Goal: Task Accomplishment & Management: Manage account settings

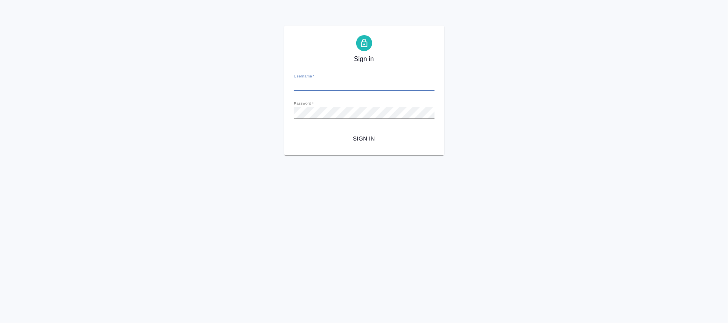
type input "n.fokina@awatera.com"
click at [366, 139] on span "Sign in" at bounding box center [364, 139] width 128 height 10
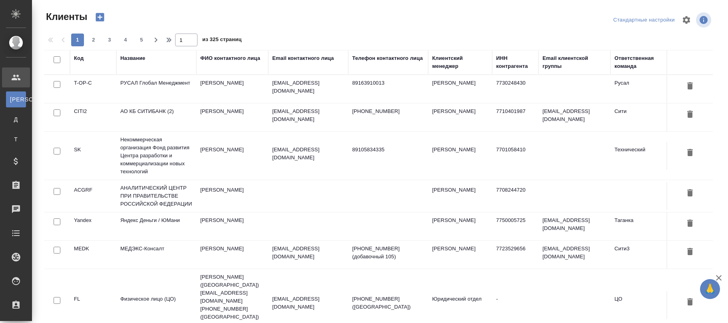
select select "RU"
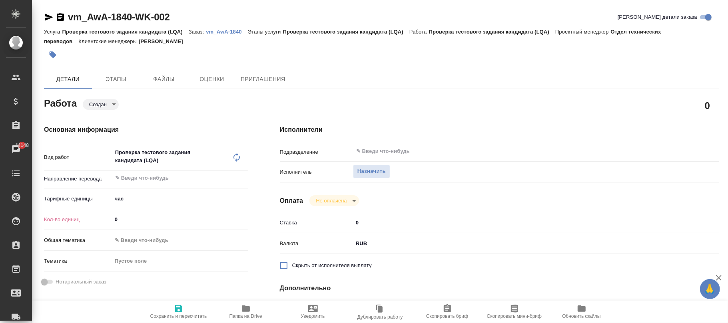
type textarea "x"
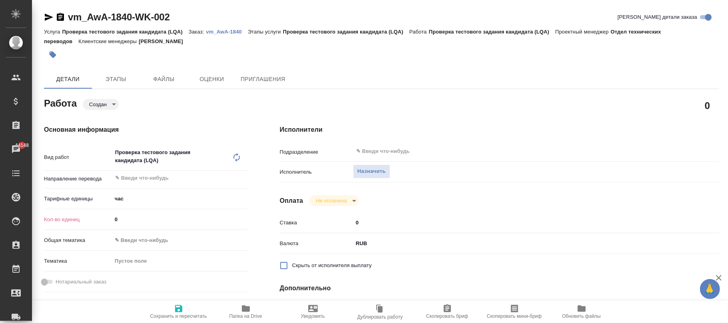
type textarea "x"
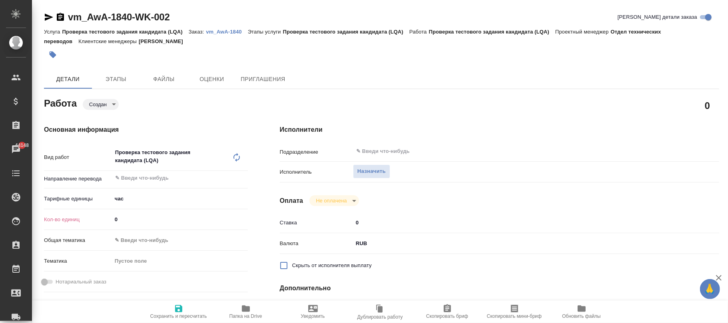
type textarea "x"
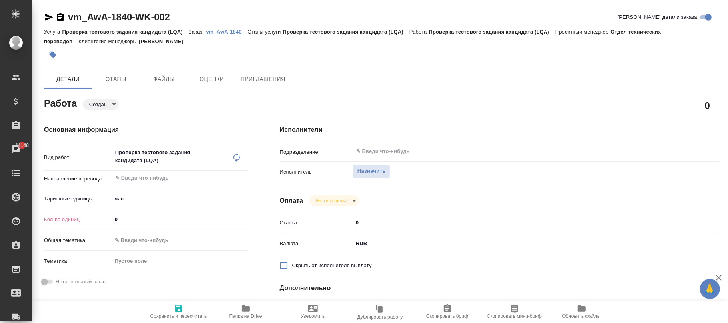
scroll to position [106, 0]
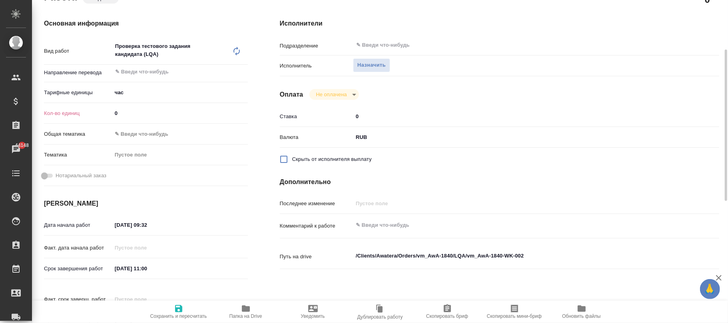
type textarea "x"
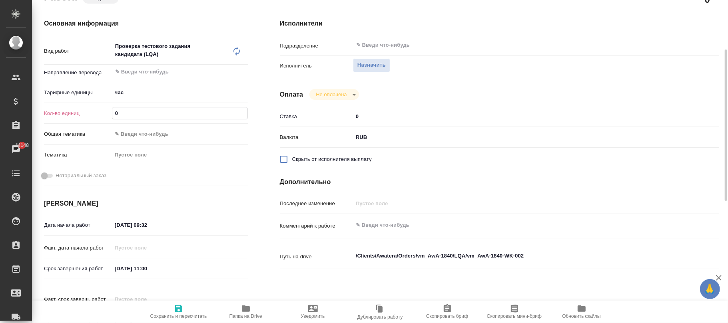
drag, startPoint x: 137, startPoint y: 112, endPoint x: 72, endPoint y: 109, distance: 64.4
click at [79, 109] on div "Кол-во единиц 0" at bounding box center [146, 113] width 204 height 14
type textarea "x"
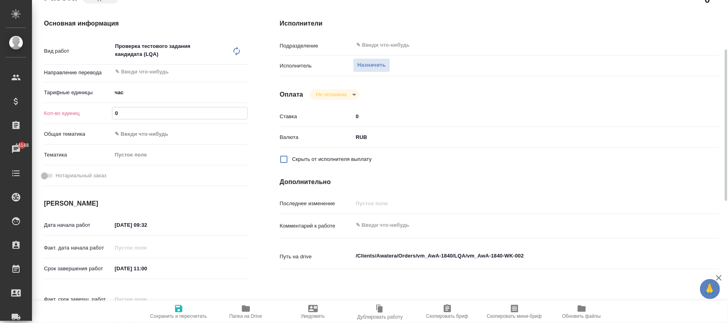
type textarea "x"
type input "0.5"
type textarea "x"
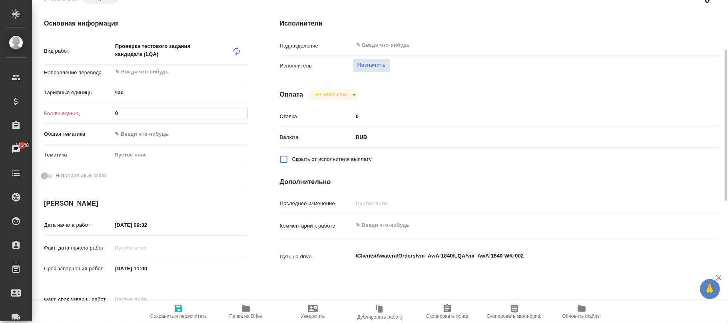
type textarea "x"
type input "0.5"
click at [215, 193] on div "Основная информация Вид работ Проверка тестового задания кандидата (LQA) x ​ На…" at bounding box center [146, 177] width 204 height 317
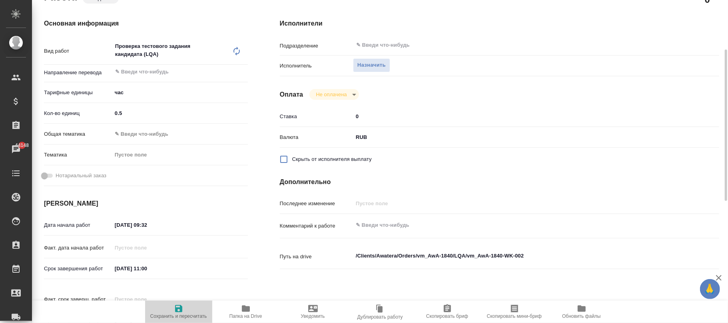
click at [180, 309] on icon "button" at bounding box center [178, 308] width 7 height 7
type textarea "x"
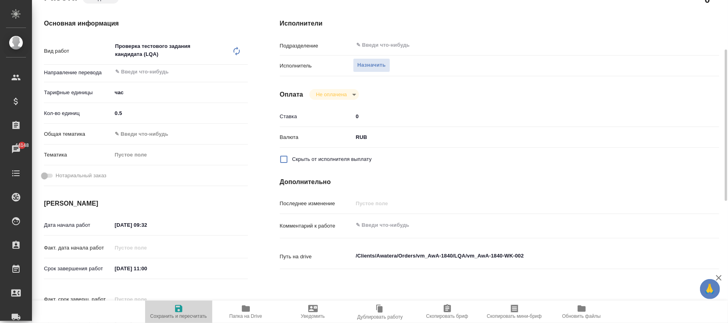
type textarea "x"
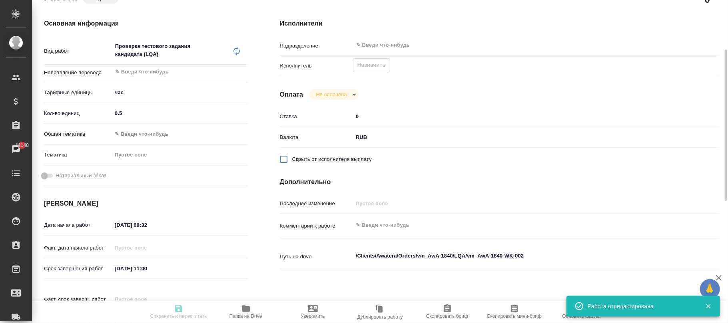
type input "created"
type textarea "Проверка тестового задания кандидата (LQA)"
type textarea "x"
type input "5a8b1489cc6b4906c91bfd93"
type input "0.5"
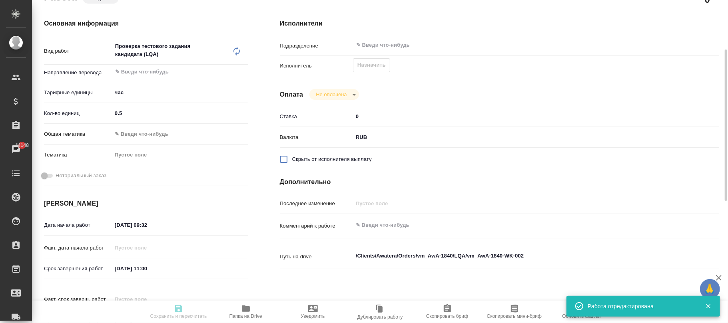
type input "23.09.2025 09:32"
type input "23.09.2025 11:00"
type input "notPayed"
type input "0"
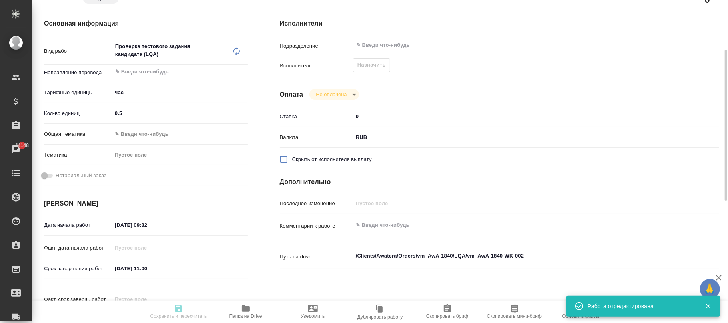
type input "RUB"
type input "Фокина Наталья"
type textarea "x"
type textarea "/Clients/Awatera/Orders/vm_AwA-1840/LQA/vm_AwA-1840-WK-002"
type textarea "x"
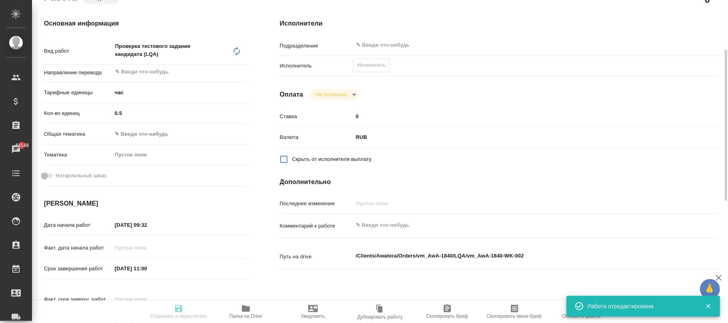
type input "vm_AwA-1840"
type input "Проверка тестового задания кандидата (LQA)"
type input "Лазарева Анастасия"
type input "/Clients/Awatera/Orders/vm_AwA-1840"
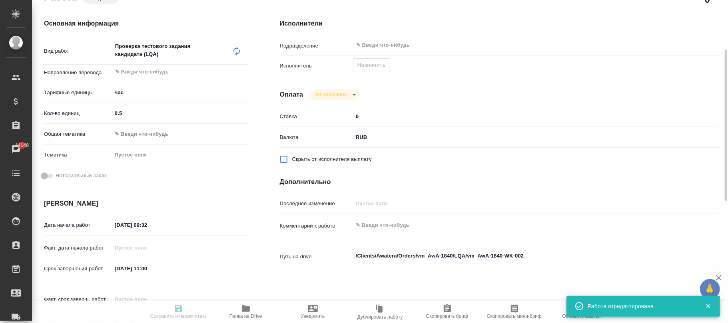
type textarea "x"
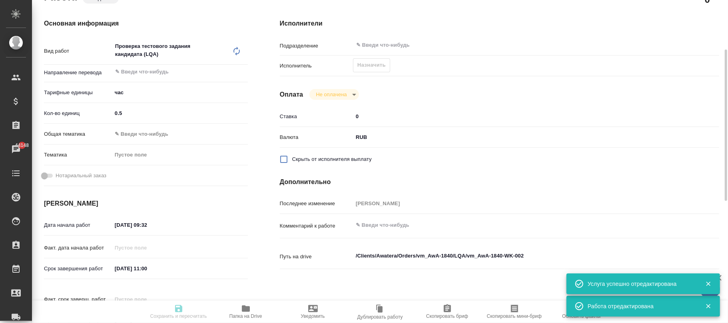
type textarea "x"
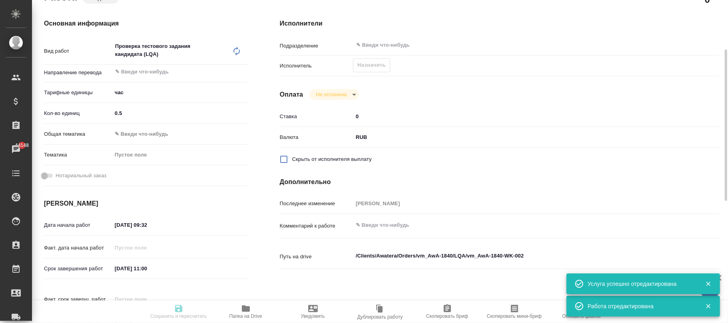
type textarea "x"
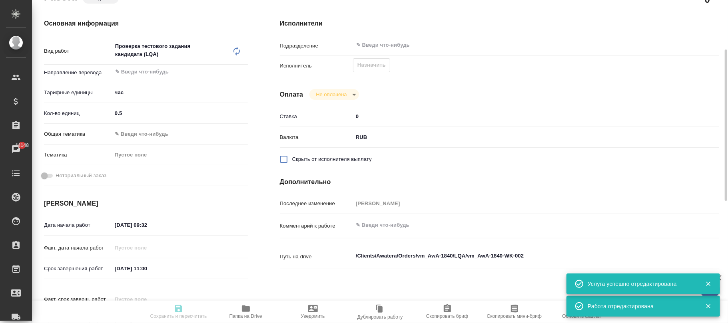
type textarea "x"
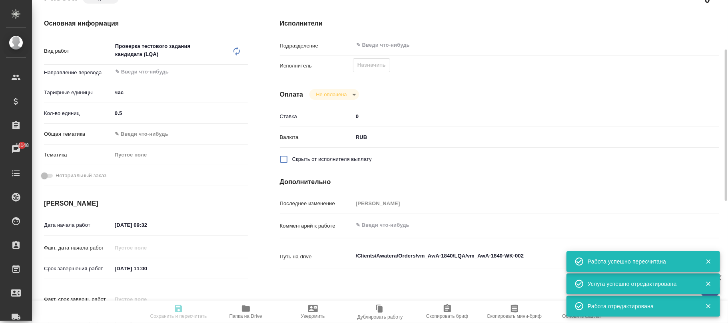
type input "created"
type textarea "Проверка тестового задания кандидата (LQA)"
type textarea "x"
type input "5a8b1489cc6b4906c91bfd93"
type input "0.5"
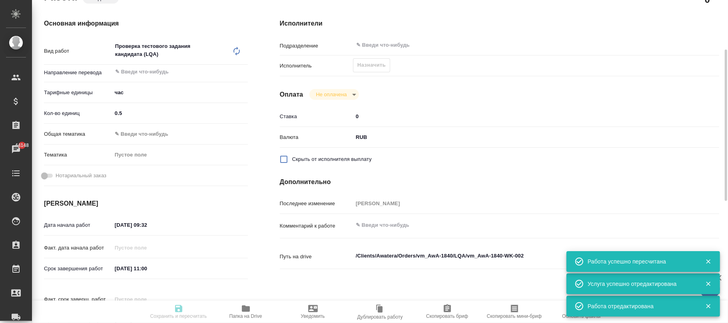
type input "23.09.2025 09:32"
type input "23.09.2025 11:00"
type input "notPayed"
type input "0"
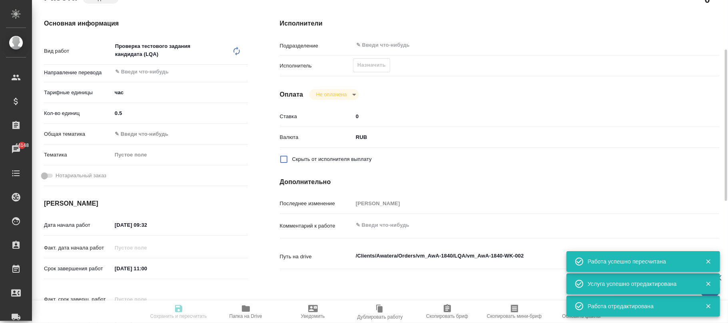
type input "RUB"
type input "Фокина Наталья"
type textarea "x"
type textarea "/Clients/Awatera/Orders/vm_AwA-1840/LQA/vm_AwA-1840-WK-002"
type textarea "x"
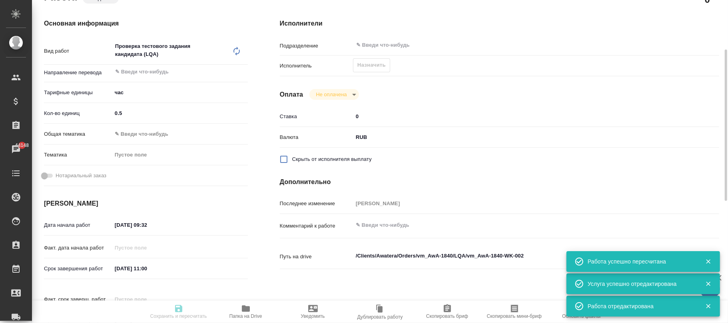
type input "vm_AwA-1840"
type input "Проверка тестового задания кандидата (LQA)"
type input "Лазарева Анастасия"
type input "/Clients/Awatera/Orders/vm_AwA-1840"
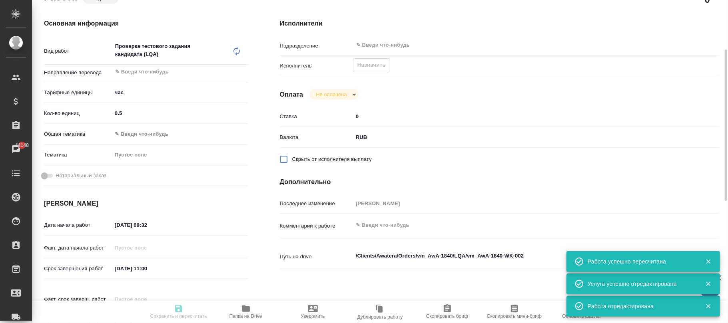
type textarea "x"
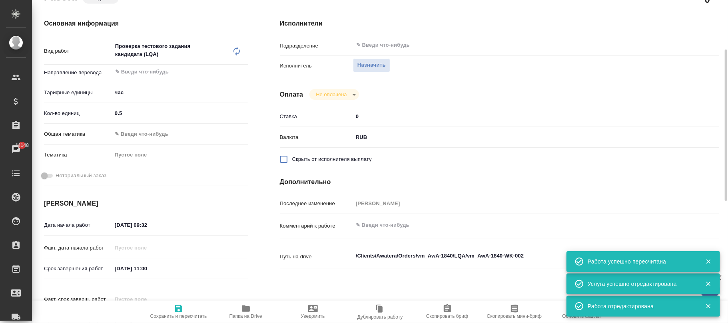
type textarea "x"
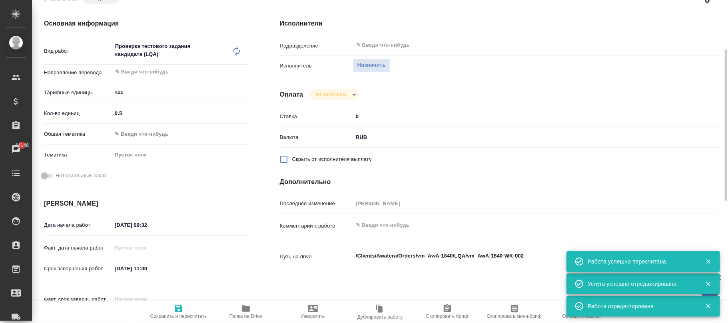
type textarea "x"
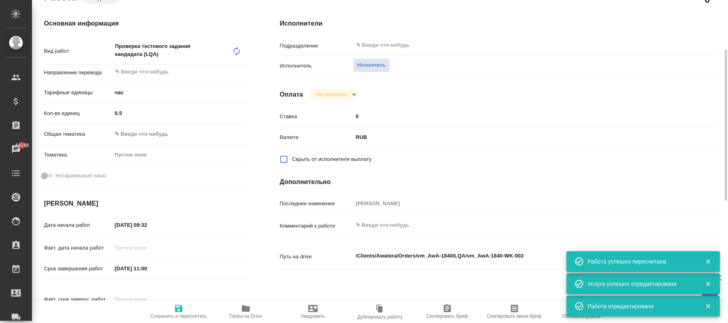
type textarea "x"
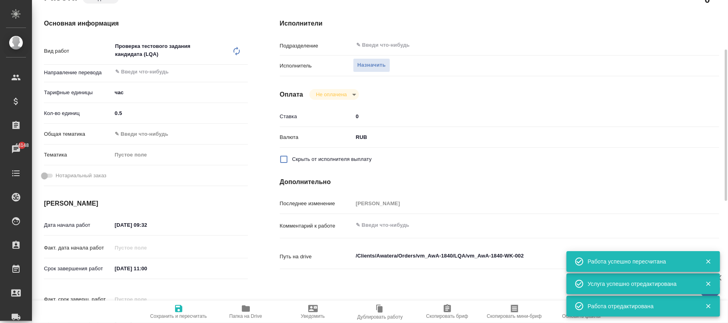
type textarea "x"
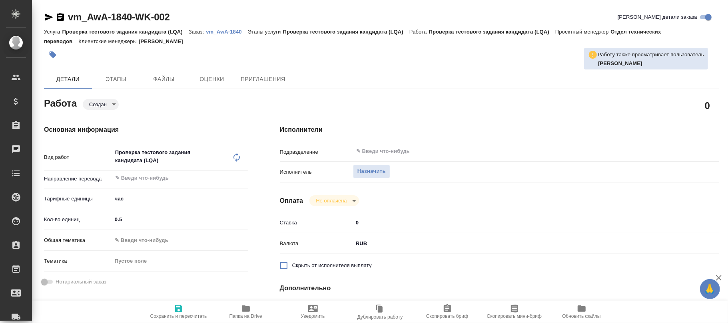
type textarea "x"
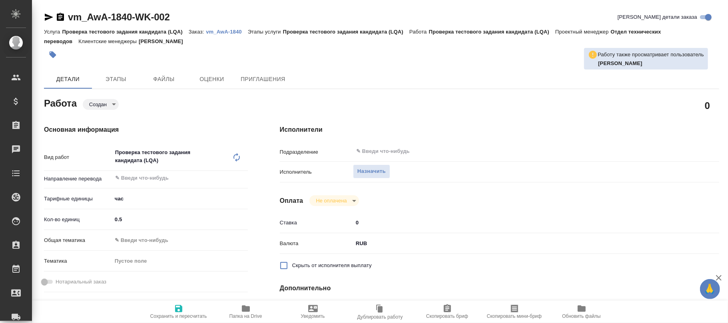
type textarea "x"
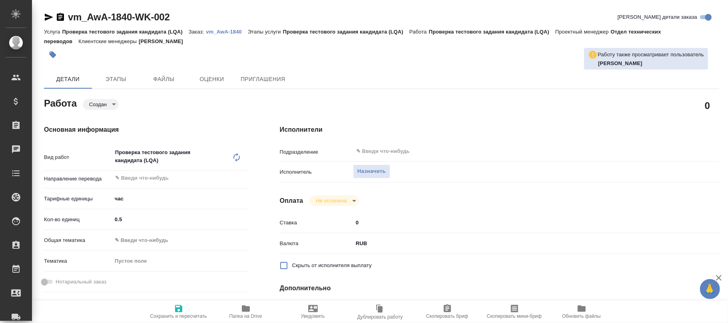
type textarea "x"
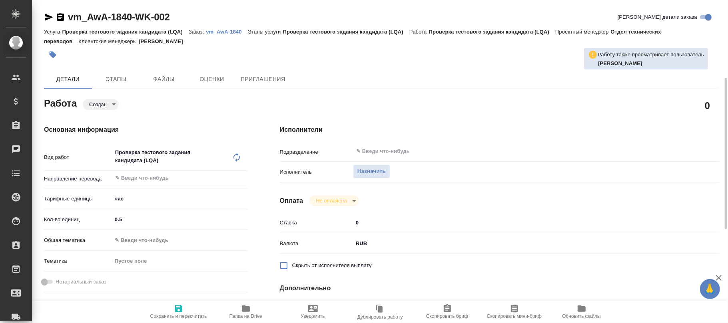
scroll to position [106, 0]
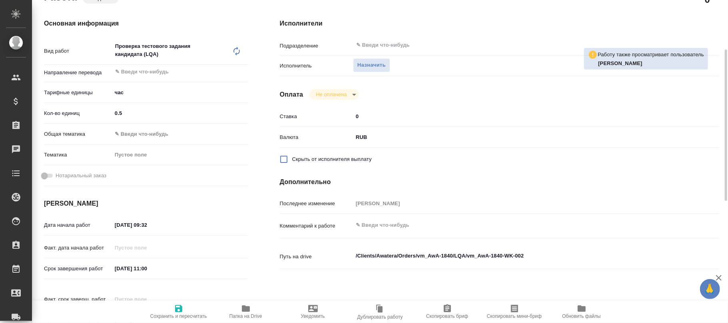
type textarea "x"
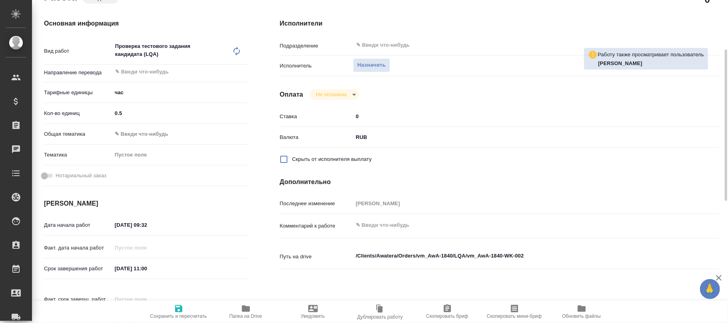
type textarea "x"
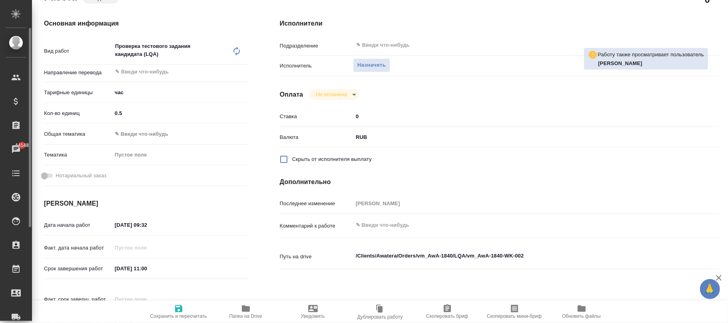
type textarea "x"
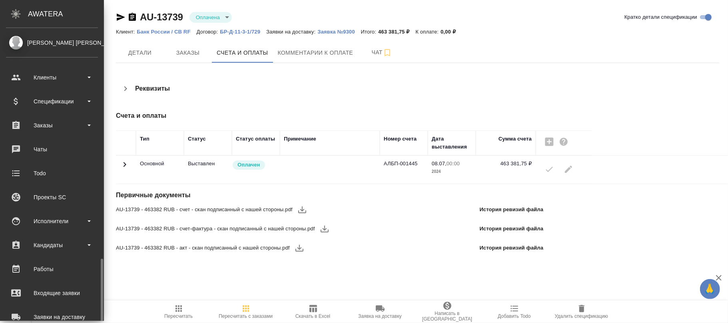
scroll to position [137, 0]
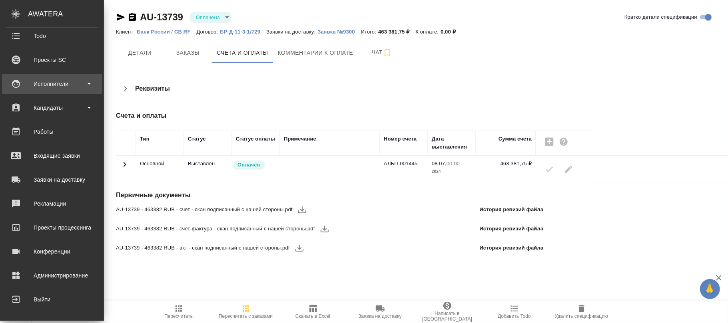
click at [59, 85] on div "Исполнители" at bounding box center [52, 84] width 92 height 12
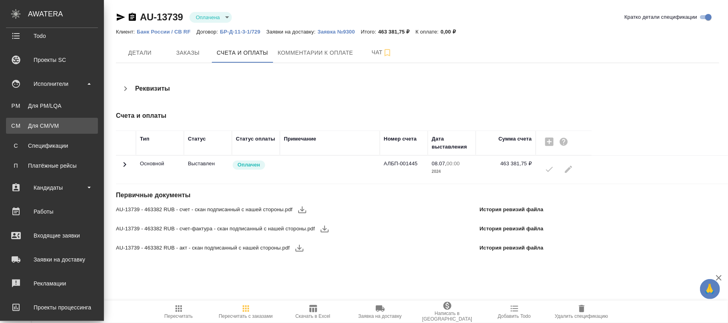
click at [58, 127] on div "Для CM/VM" at bounding box center [52, 126] width 84 height 8
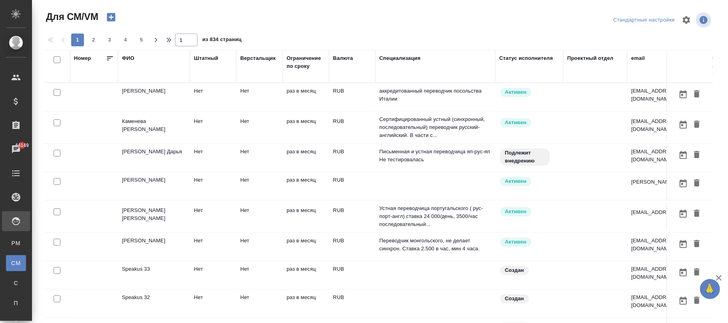
click at [132, 58] on div "ФИО" at bounding box center [128, 58] width 12 height 8
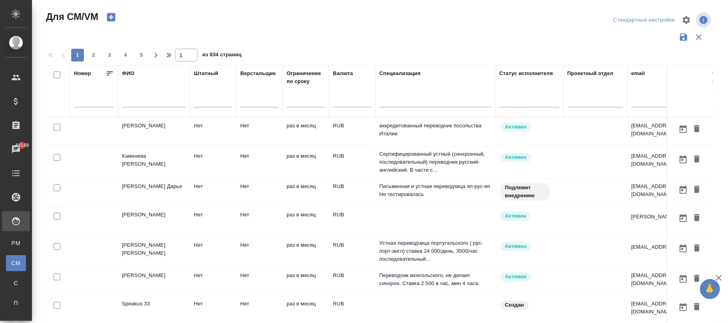
click at [138, 99] on input "text" at bounding box center [154, 103] width 64 height 10
type input "j"
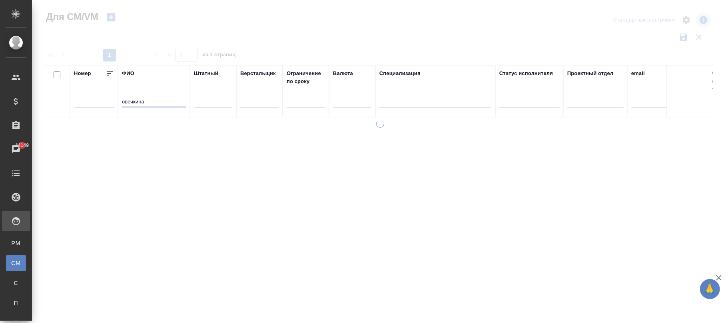
type input "овечкина"
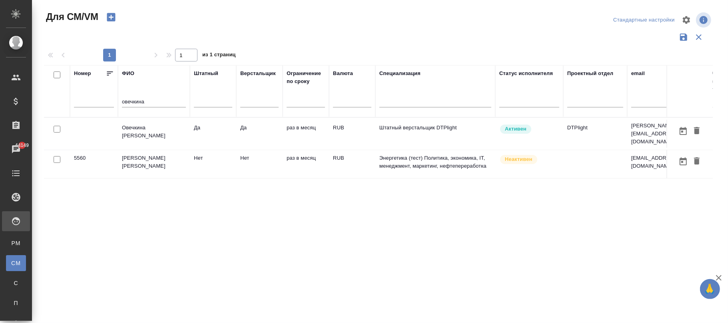
click at [327, 135] on td "раз в месяц" at bounding box center [306, 134] width 46 height 28
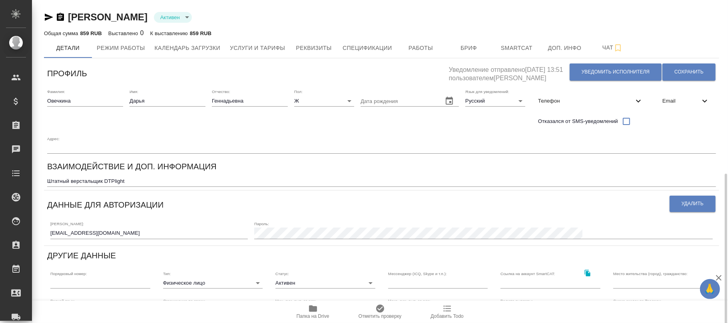
scroll to position [106, 0]
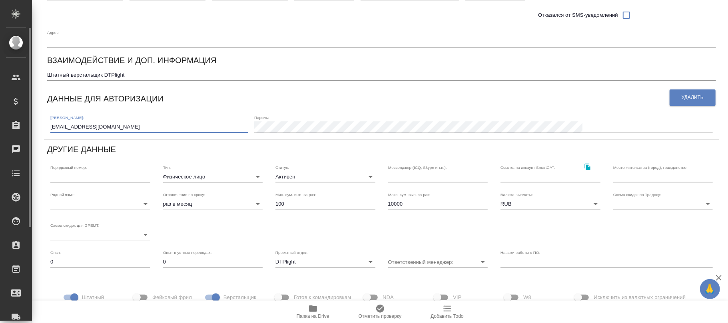
drag, startPoint x: 133, startPoint y: 121, endPoint x: 46, endPoint y: 127, distance: 86.5
click at [14, 122] on div ".cls-1 fill:#fff; AWATERA [PERSON_NAME]fokina Клиенты Спецификации Заказы Чаты …" at bounding box center [364, 161] width 728 height 323
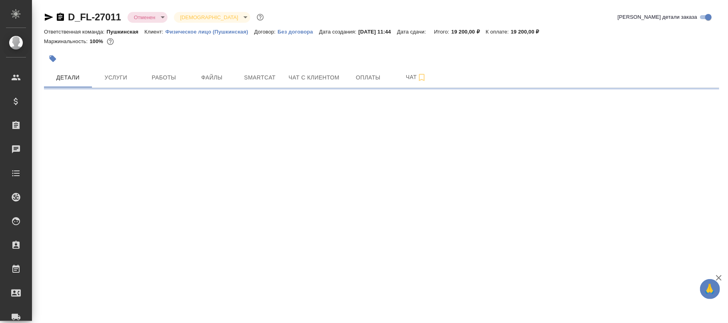
click at [154, 20] on body "🙏 .cls-1 fill:#fff; AWATERA Фокина Наталья n.fokina Клиенты Спецификации Заказы…" at bounding box center [364, 161] width 728 height 323
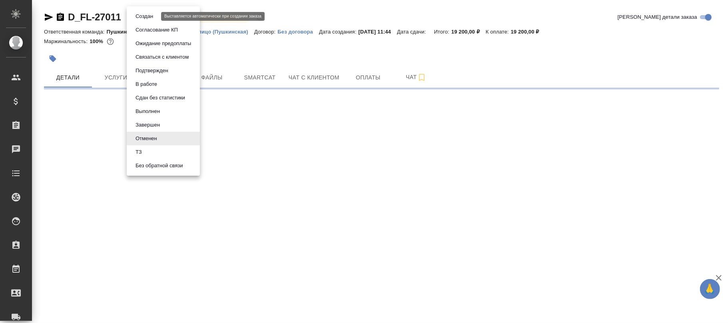
click at [145, 18] on button "Создан" at bounding box center [144, 16] width 22 height 9
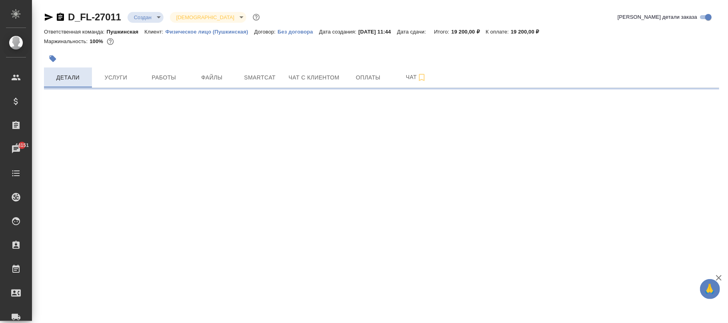
click at [78, 78] on span "Детали" at bounding box center [68, 78] width 38 height 10
select select "RU"
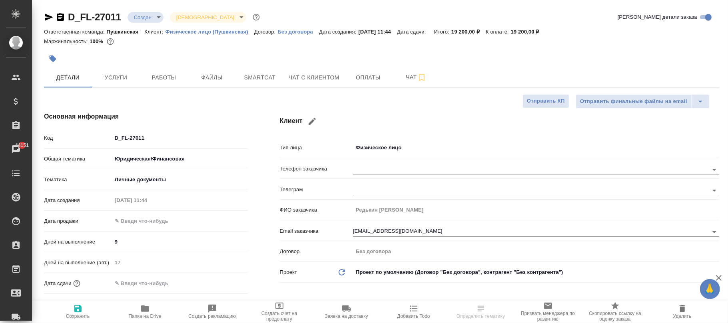
type textarea "x"
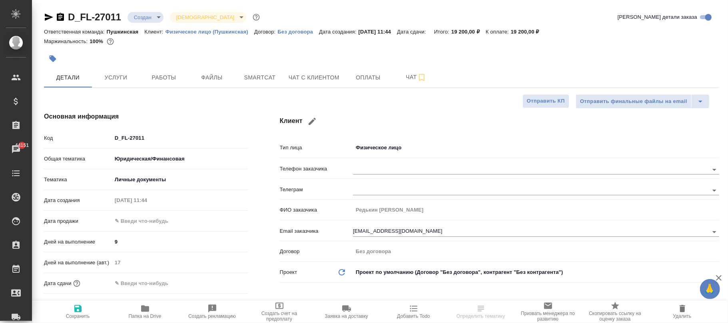
type textarea "x"
click at [85, 314] on span "Сохранить" at bounding box center [78, 317] width 24 height 6
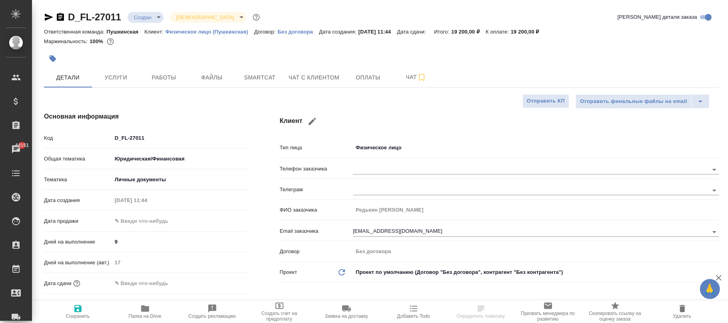
type textarea "x"
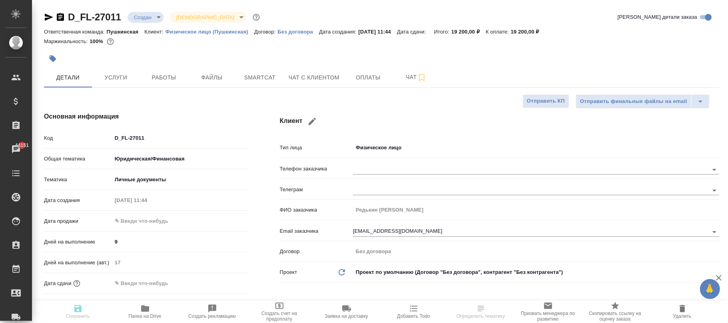
type textarea "x"
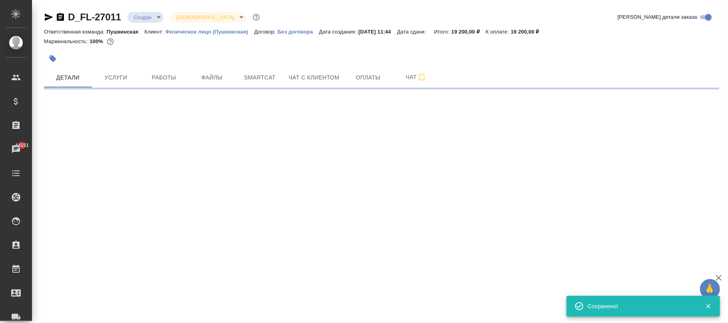
select select "RU"
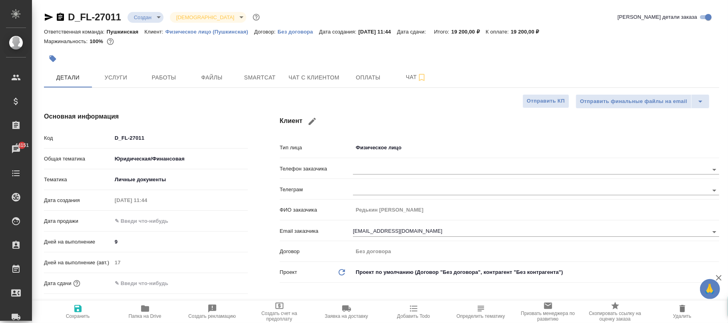
type textarea "x"
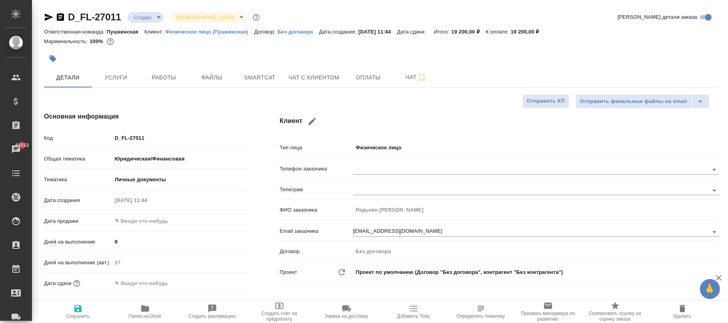
type textarea "x"
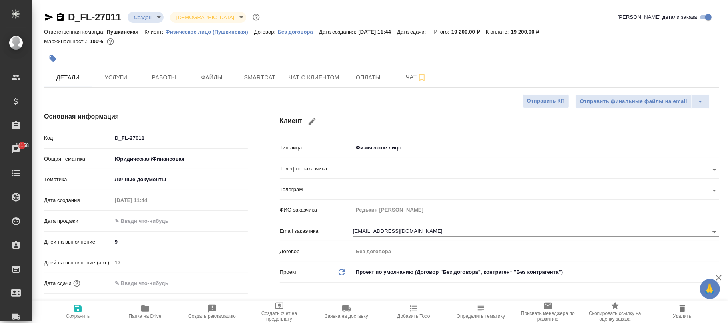
type textarea "x"
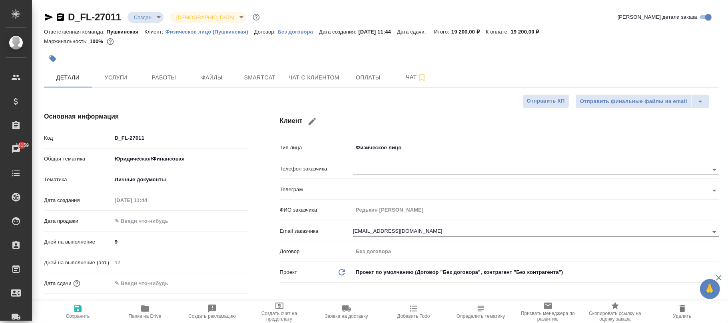
type textarea "x"
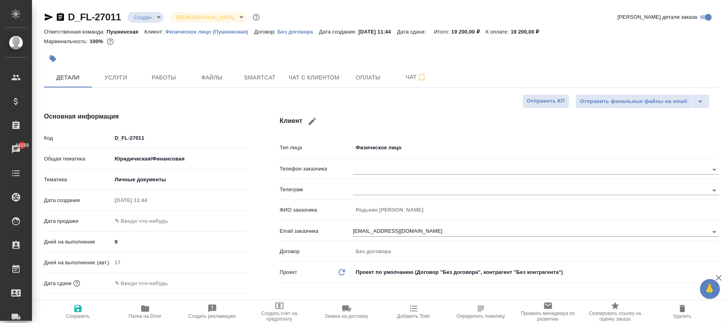
type textarea "x"
drag, startPoint x: 82, startPoint y: 314, endPoint x: 101, endPoint y: 14, distance: 299.9
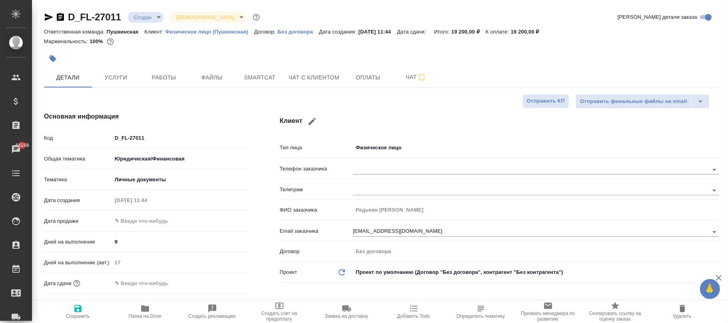
click at [82, 303] on button "Сохранить" at bounding box center [77, 312] width 67 height 22
type textarea "x"
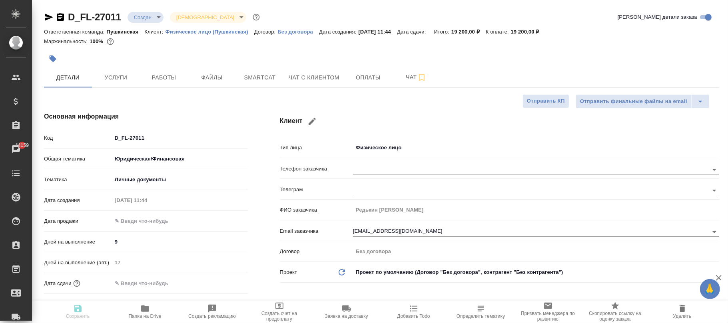
type textarea "x"
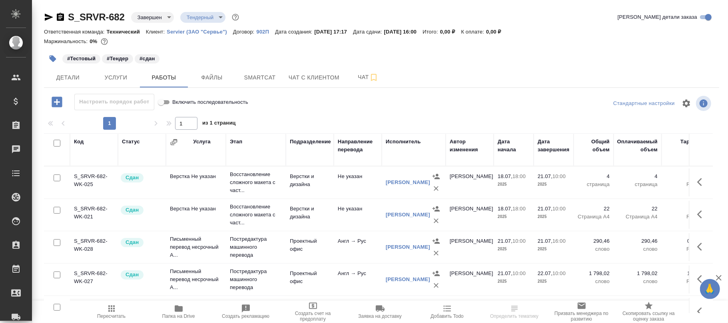
click at [154, 18] on body "🙏 .cls-1 fill:#fff; AWATERA [PERSON_NAME][PERSON_NAME] Спецификации Заказы Чаты…" at bounding box center [364, 161] width 728 height 323
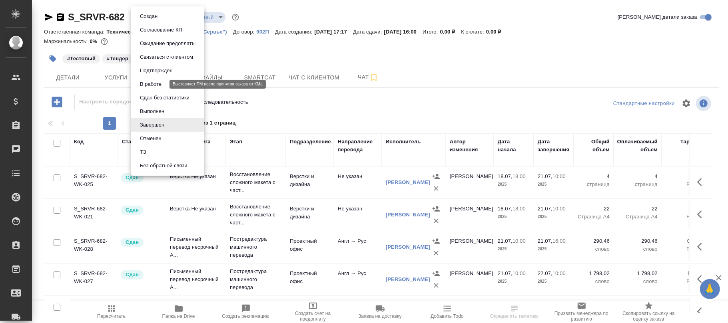
drag, startPoint x: 154, startPoint y: 84, endPoint x: 170, endPoint y: 96, distance: 20.2
click at [154, 85] on button "В работе" at bounding box center [150, 84] width 26 height 9
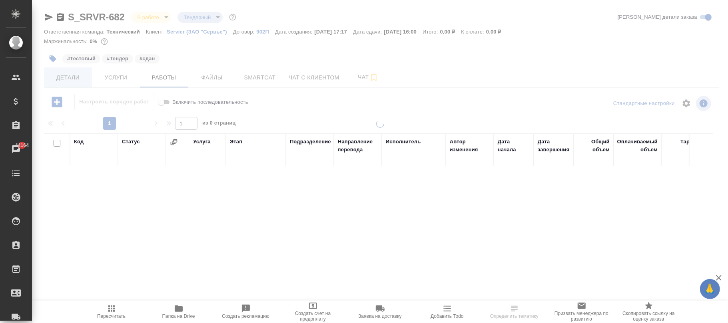
click at [62, 77] on span "Детали" at bounding box center [68, 78] width 38 height 10
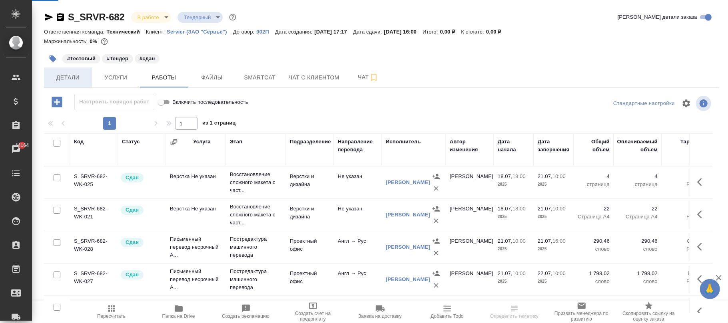
click at [62, 77] on span "Детали" at bounding box center [68, 78] width 38 height 10
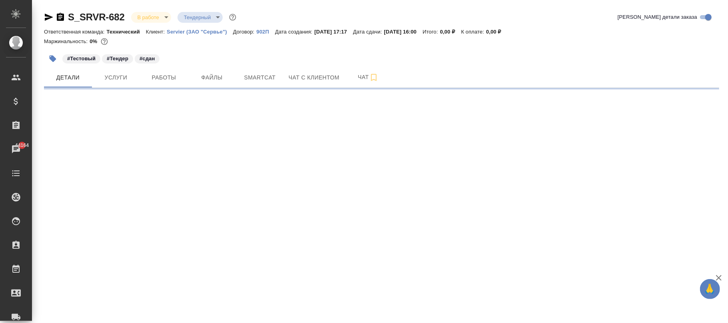
select select "RU"
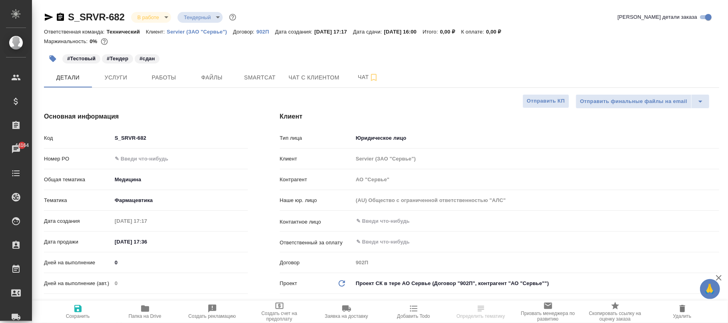
type textarea "x"
click at [77, 315] on span "Сохранить" at bounding box center [78, 317] width 24 height 6
type textarea "x"
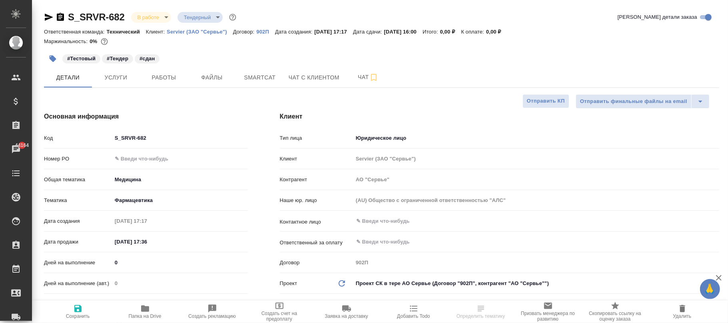
type textarea "x"
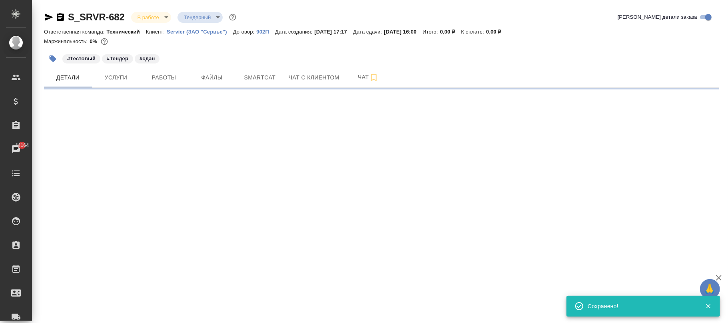
select select "RU"
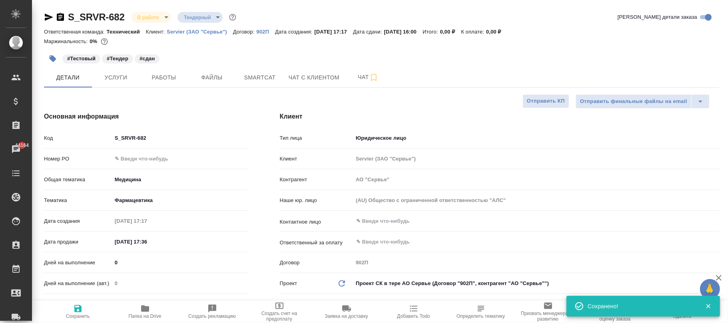
type textarea "x"
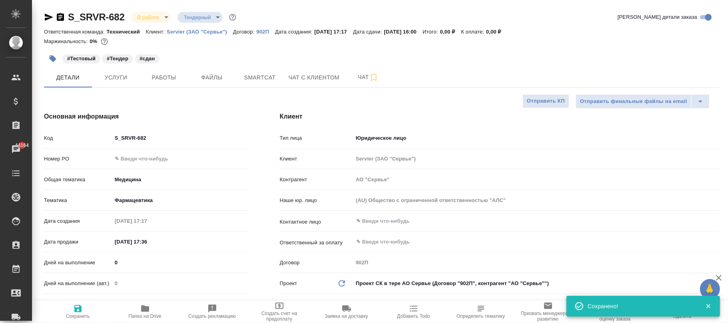
type textarea "x"
click at [77, 309] on icon "button" at bounding box center [77, 308] width 7 height 7
type textarea "x"
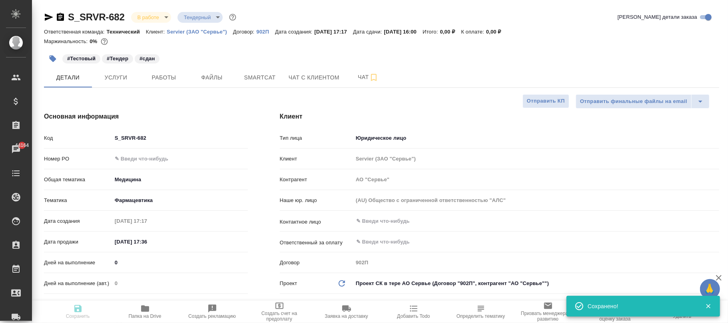
type textarea "x"
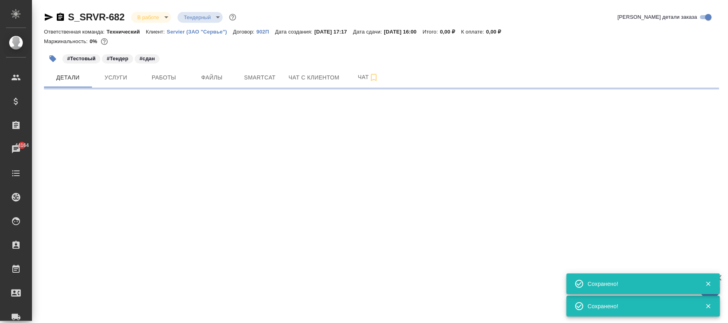
select select "RU"
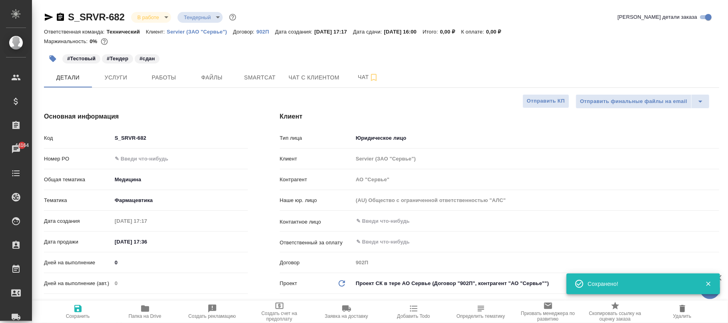
type textarea "x"
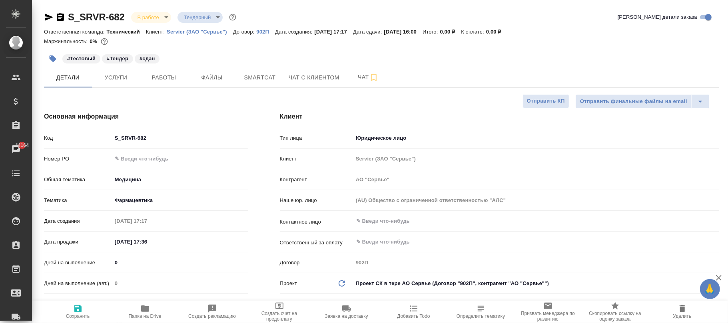
type textarea "x"
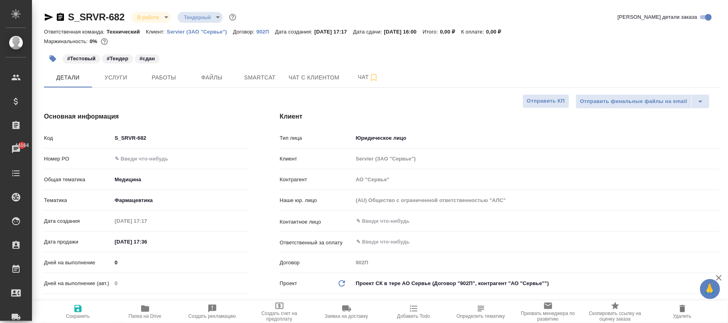
type textarea "x"
